Goal: Task Accomplishment & Management: Use online tool/utility

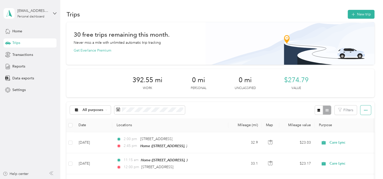
click at [366, 109] on button "button" at bounding box center [365, 109] width 11 height 9
click at [362, 127] on div "Export" at bounding box center [359, 127] width 14 height 5
click at [358, 128] on span "Export" at bounding box center [357, 128] width 11 height 4
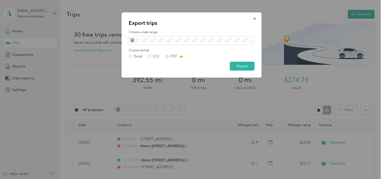
click at [167, 56] on div "Excel CSV PDF" at bounding box center [192, 56] width 126 height 4
click at [237, 66] on button "Export" at bounding box center [242, 66] width 25 height 9
